Goal: Complete application form

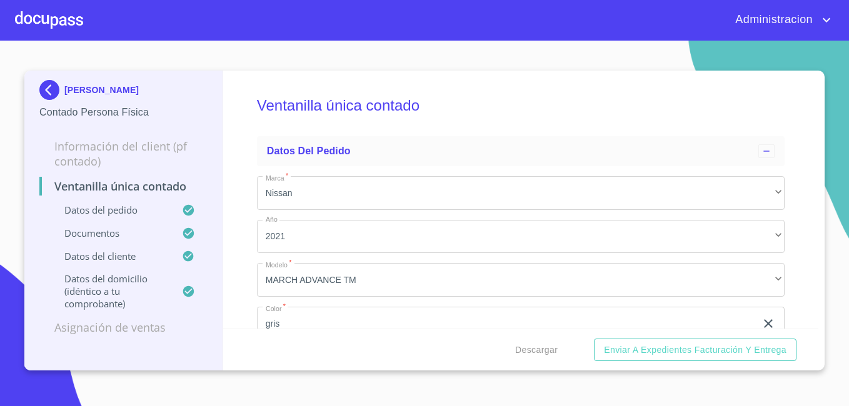
scroll to position [250, 0]
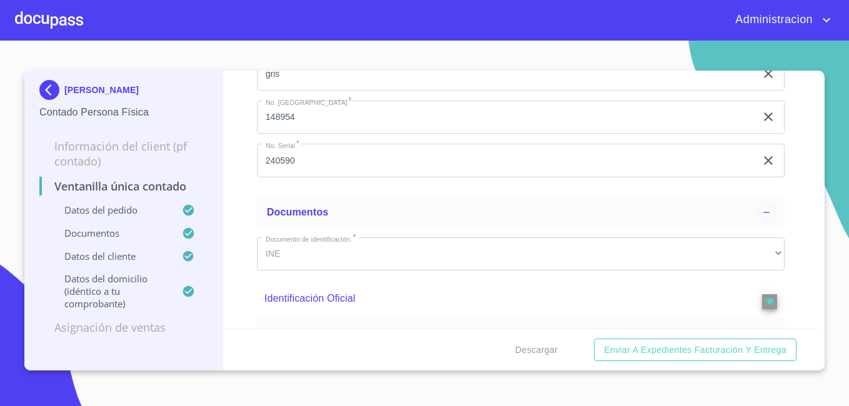
click at [111, 88] on p "[PERSON_NAME]" at bounding box center [101, 90] width 74 height 10
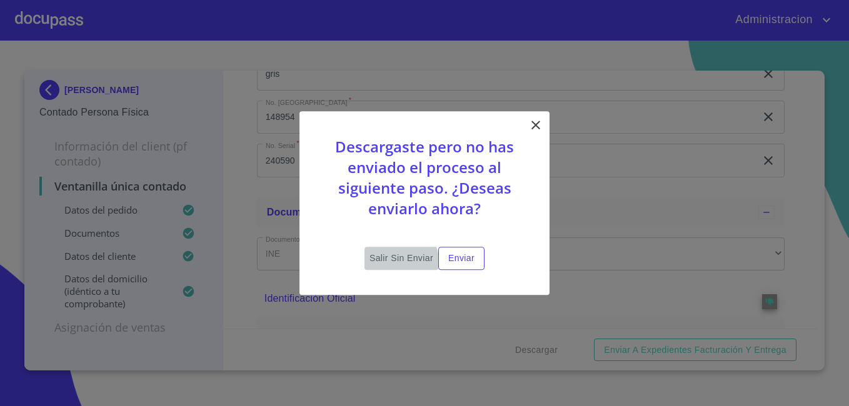
click at [391, 264] on span "Salir sin enviar" at bounding box center [402, 259] width 64 height 16
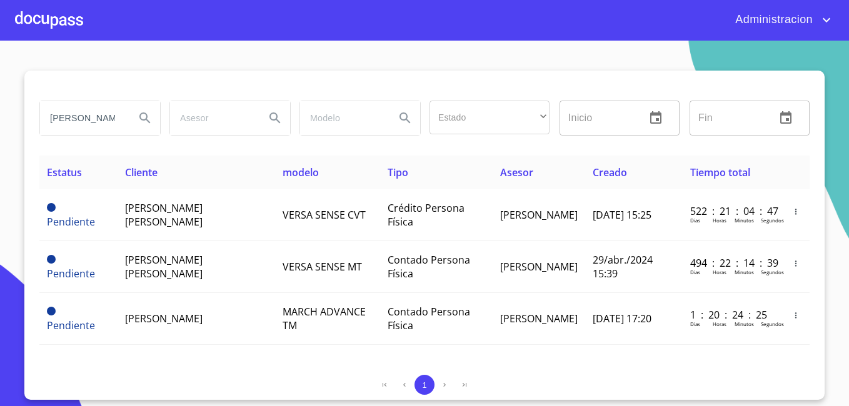
click at [91, 115] on input "[PERSON_NAME]" at bounding box center [82, 118] width 85 height 34
type input "p"
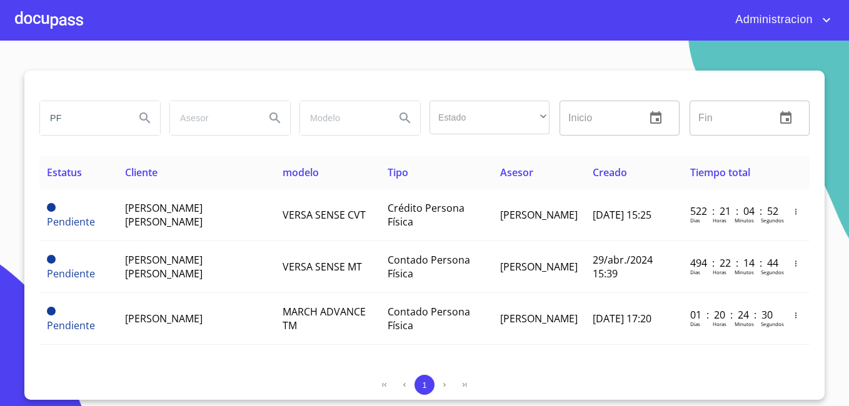
type input "P"
type input "CREATIVO"
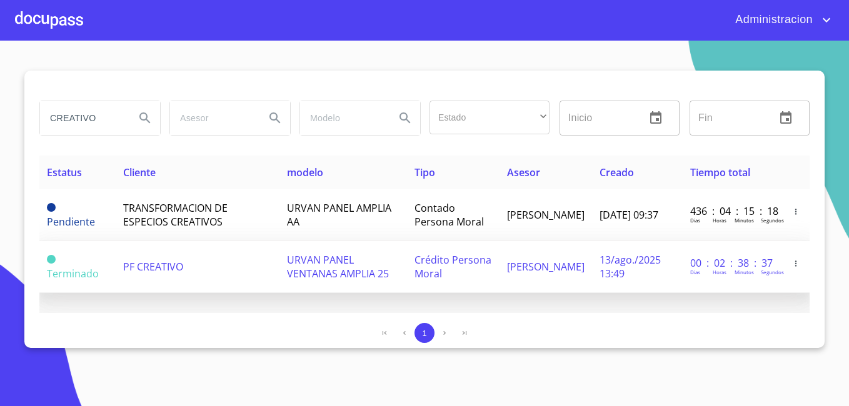
drag, startPoint x: 117, startPoint y: 255, endPoint x: 111, endPoint y: 256, distance: 6.4
click at [111, 256] on tr "Terminado PF CREATIVO URVAN PANEL VENTANAS AMPLIA 25 Crédito Persona Moral [PER…" at bounding box center [424, 267] width 770 height 52
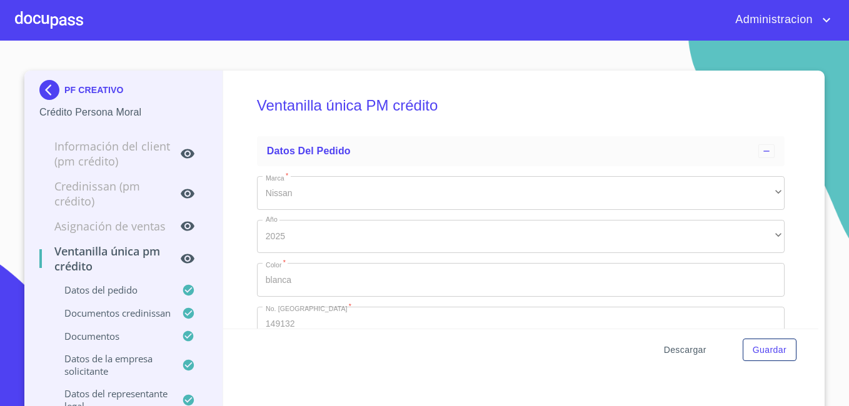
click at [674, 343] on span "Descargar" at bounding box center [685, 351] width 43 height 16
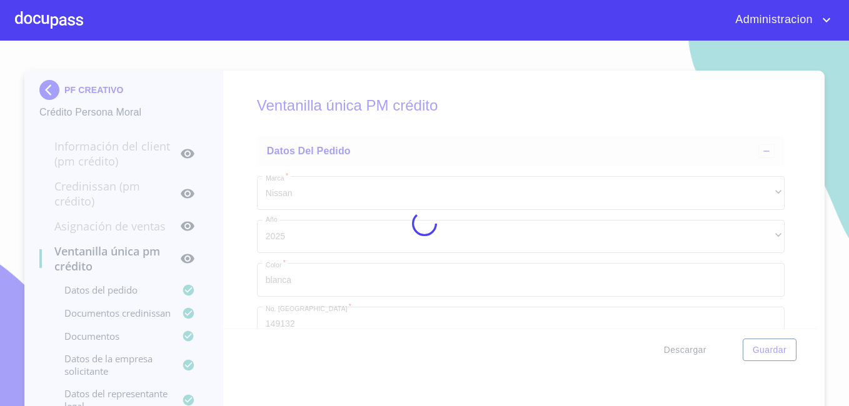
click at [674, 343] on div at bounding box center [424, 224] width 849 height 366
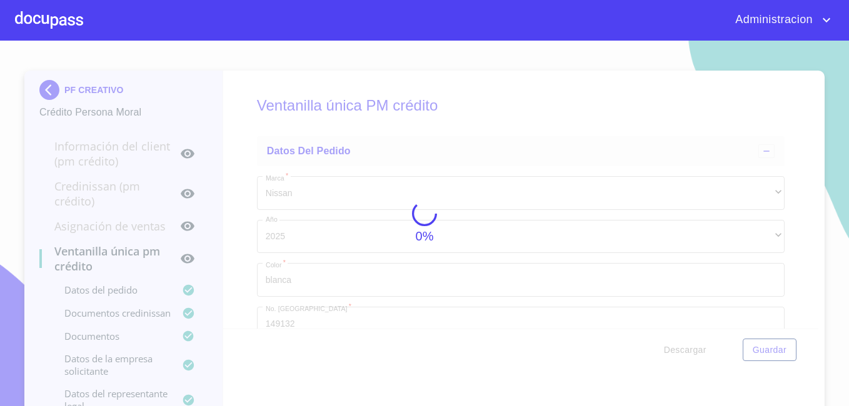
click at [674, 343] on div "0%" at bounding box center [424, 224] width 849 height 366
click at [633, 353] on div "20%" at bounding box center [424, 224] width 849 height 366
drag, startPoint x: 633, startPoint y: 353, endPoint x: 626, endPoint y: 353, distance: 6.9
click at [626, 353] on div "20%" at bounding box center [424, 224] width 849 height 366
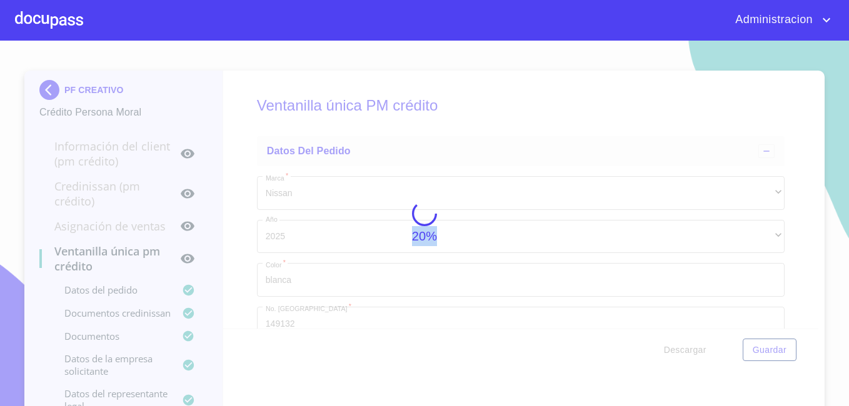
click at [707, 355] on div "20%" at bounding box center [424, 224] width 849 height 366
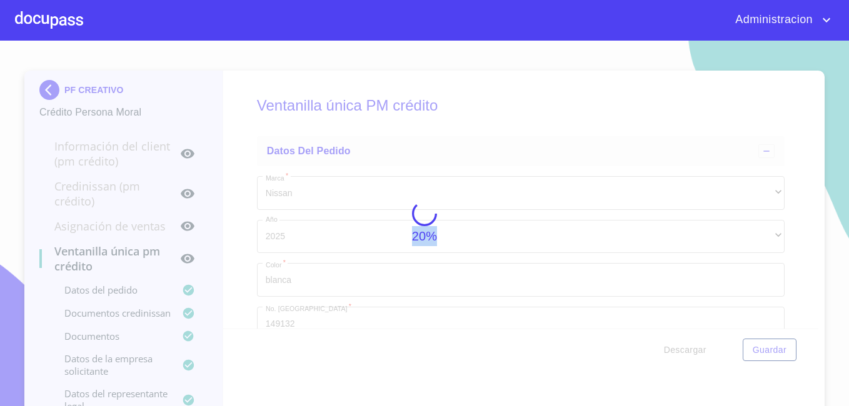
click at [707, 355] on div "20%" at bounding box center [424, 224] width 849 height 366
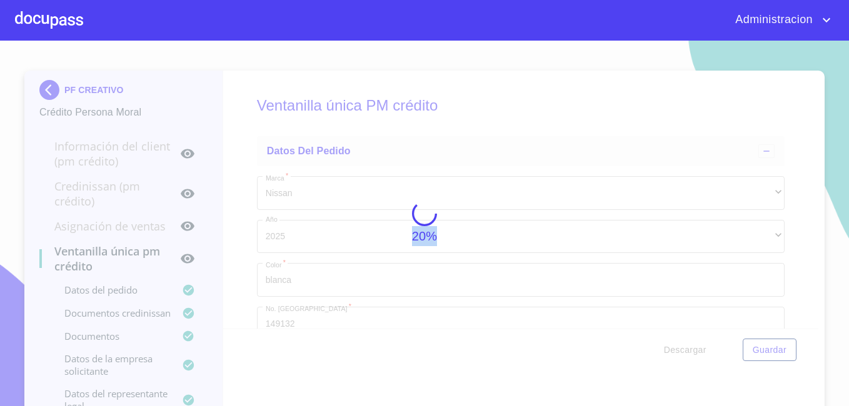
click at [707, 355] on div "20%" at bounding box center [424, 224] width 849 height 366
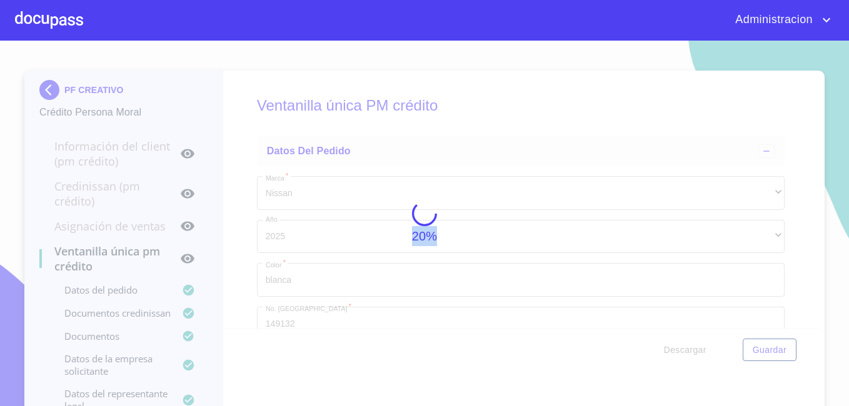
click at [707, 355] on div "20%" at bounding box center [424, 224] width 849 height 366
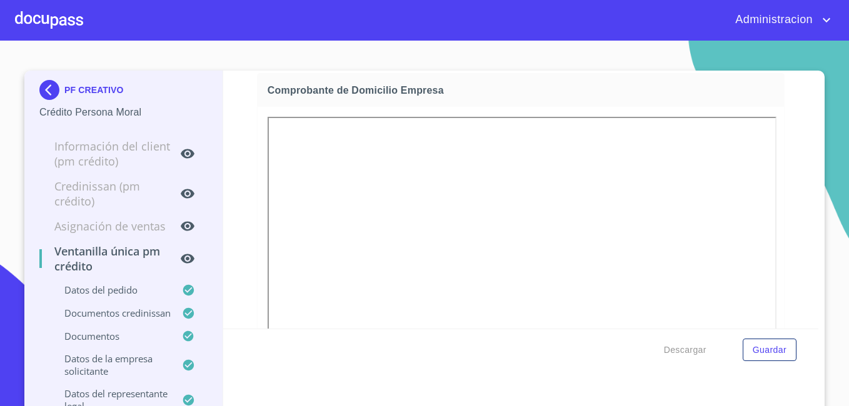
scroll to position [938, 0]
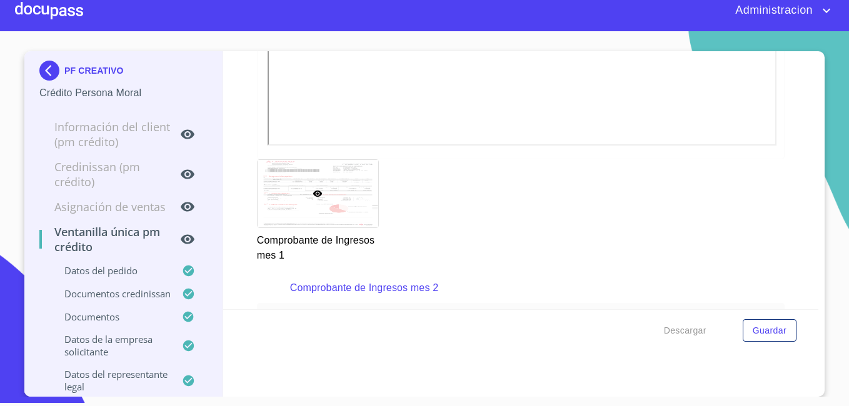
scroll to position [1674, 0]
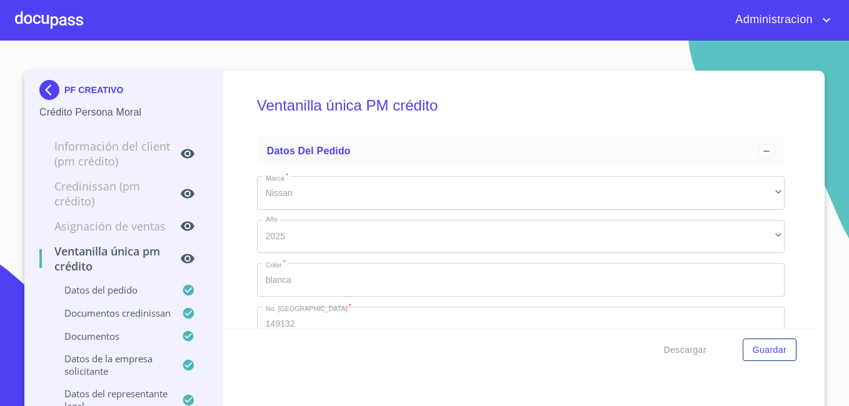
type input "3 de sep. de 2021"
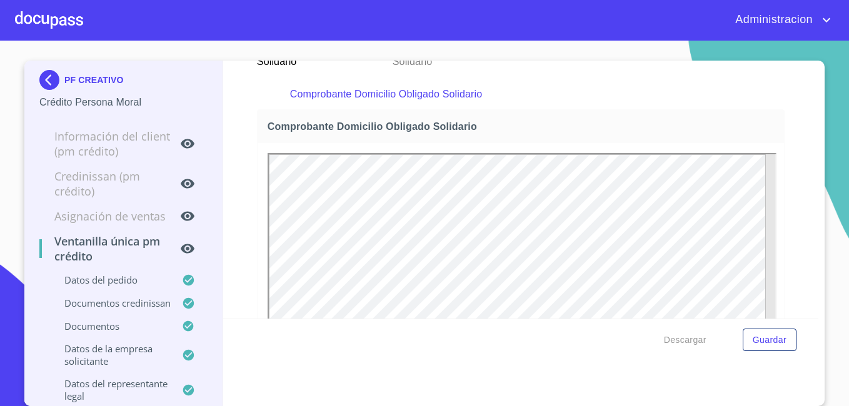
scroll to position [4814, 0]
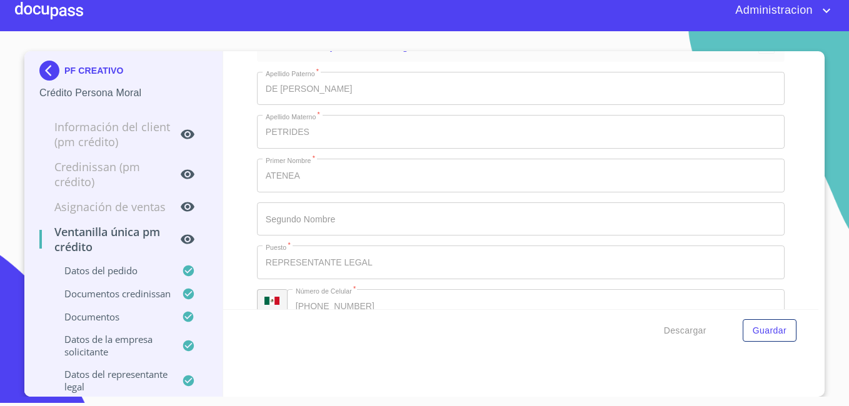
scroll to position [9400, 0]
